Goal: Information Seeking & Learning: Learn about a topic

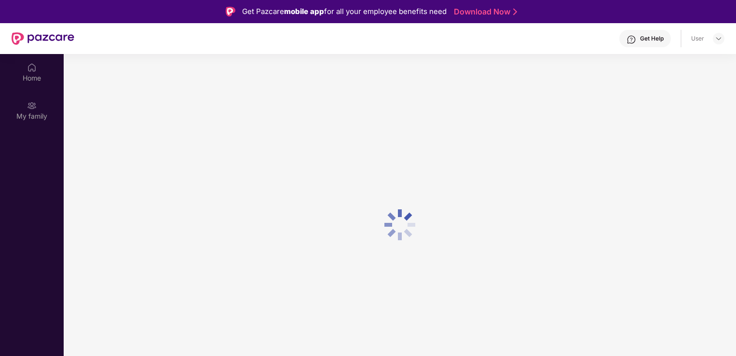
scroll to position [54, 0]
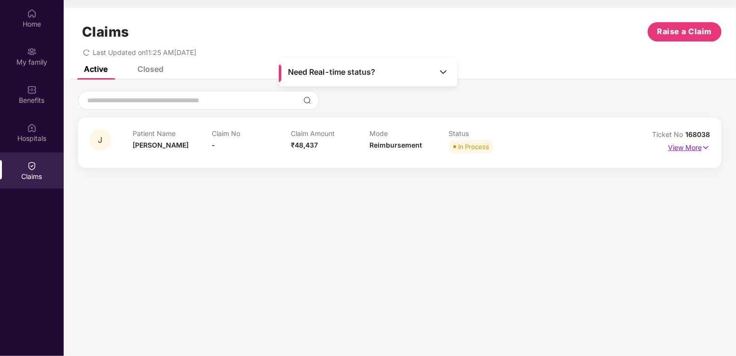
click at [680, 142] on p "View More" at bounding box center [689, 146] width 42 height 13
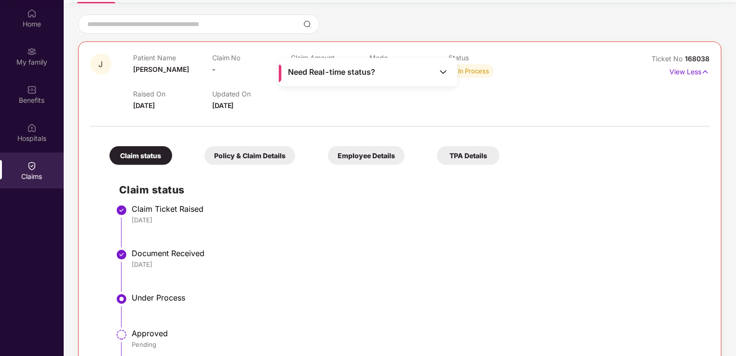
scroll to position [77, 0]
click at [246, 146] on div "Policy & Claim Details" at bounding box center [249, 154] width 91 height 19
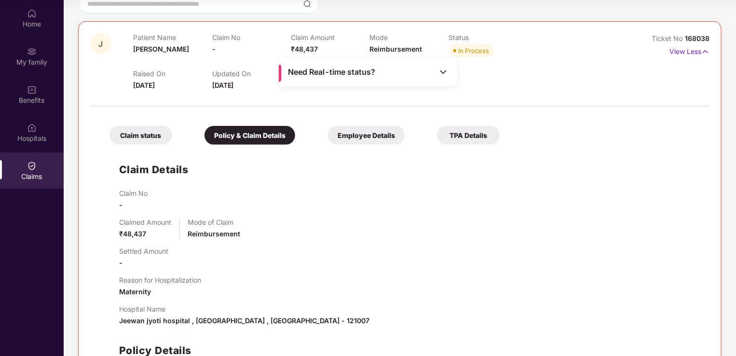
scroll to position [85, 0]
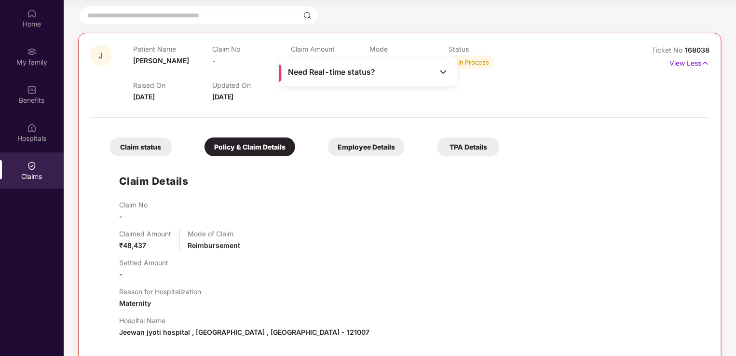
click at [369, 140] on div "Employee Details" at bounding box center [366, 146] width 77 height 19
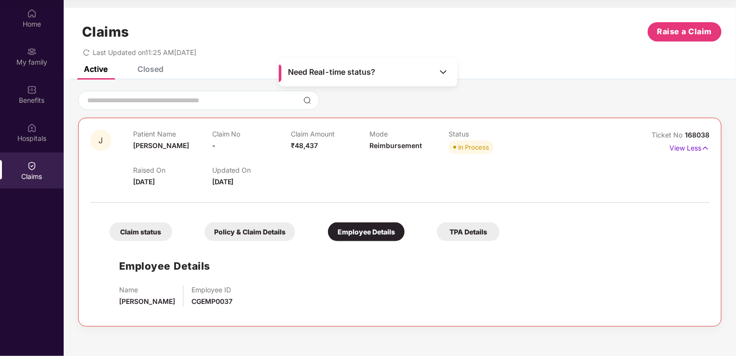
click at [464, 231] on div "TPA Details" at bounding box center [468, 231] width 63 height 19
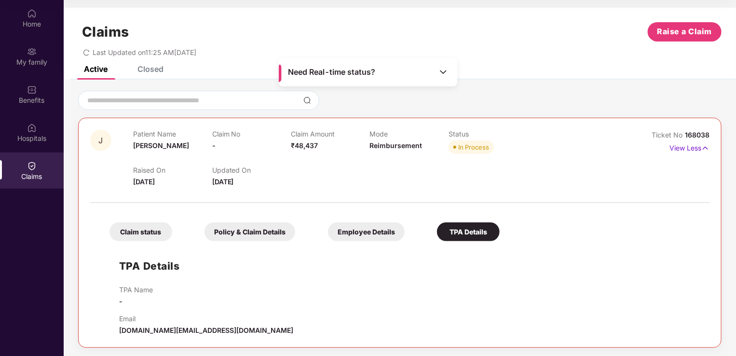
scroll to position [1, 0]
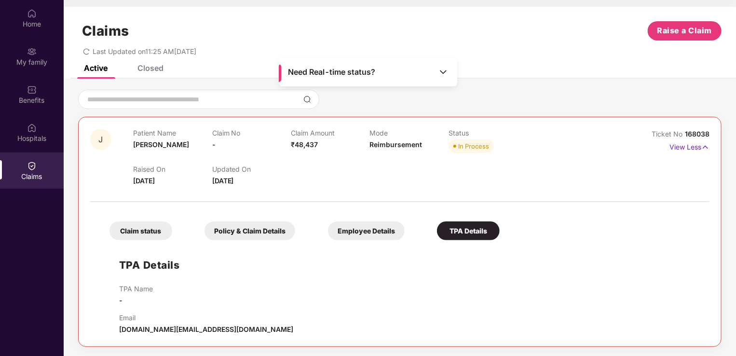
click at [361, 72] on span "Need Real-time status?" at bounding box center [331, 72] width 87 height 10
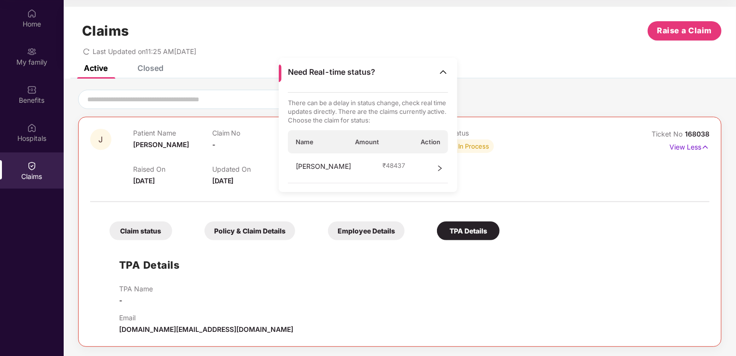
click at [439, 169] on icon "right" at bounding box center [439, 168] width 7 height 7
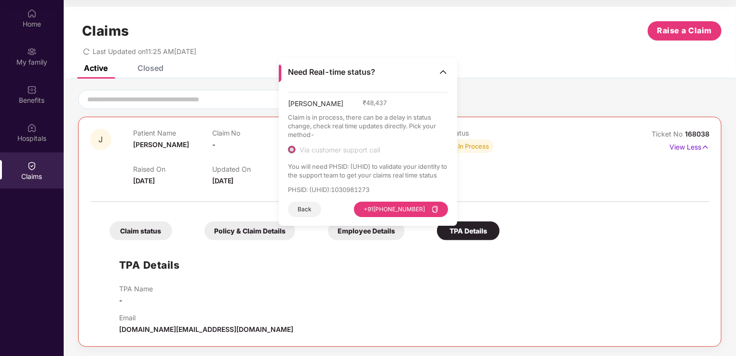
click at [446, 73] on img at bounding box center [443, 72] width 10 height 10
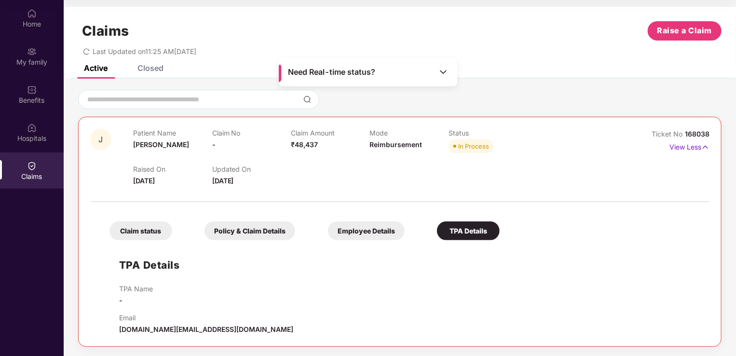
click at [526, 72] on div "Active Closed" at bounding box center [400, 71] width 672 height 13
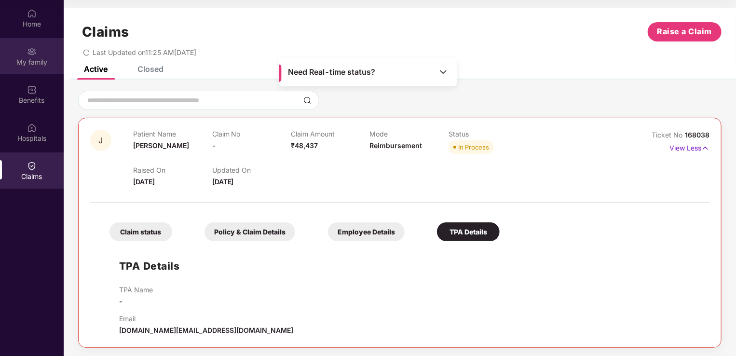
scroll to position [0, 0]
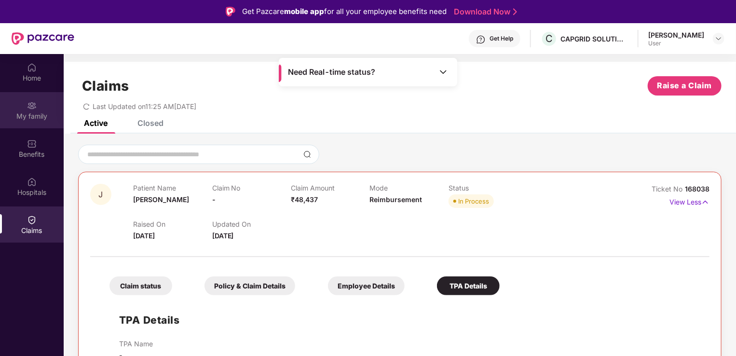
click at [31, 102] on img at bounding box center [32, 106] width 10 height 10
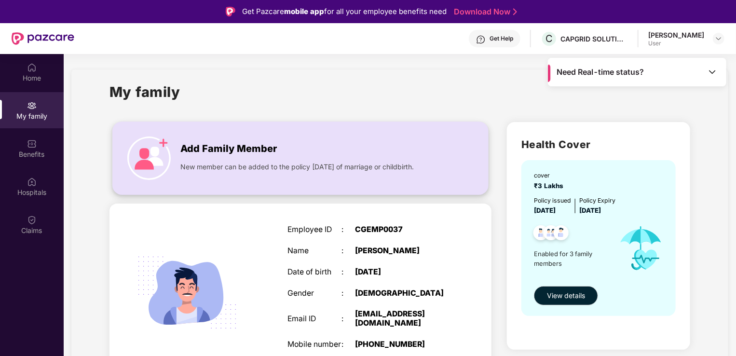
click at [226, 157] on div "New member can be added to the policy [DATE] of marriage or childbirth." at bounding box center [310, 164] width 260 height 15
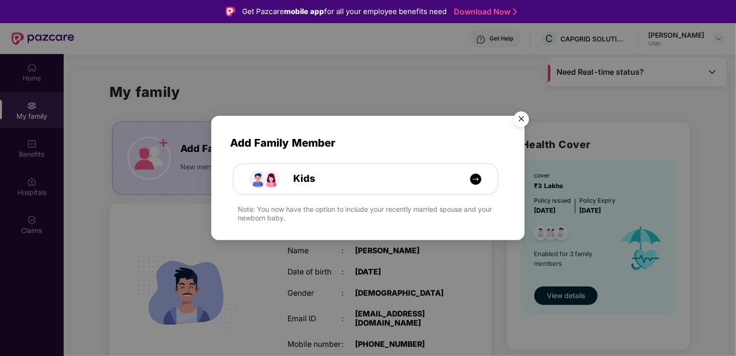
click at [523, 121] on img "Close" at bounding box center [521, 120] width 27 height 27
